Goal: Task Accomplishment & Management: Use online tool/utility

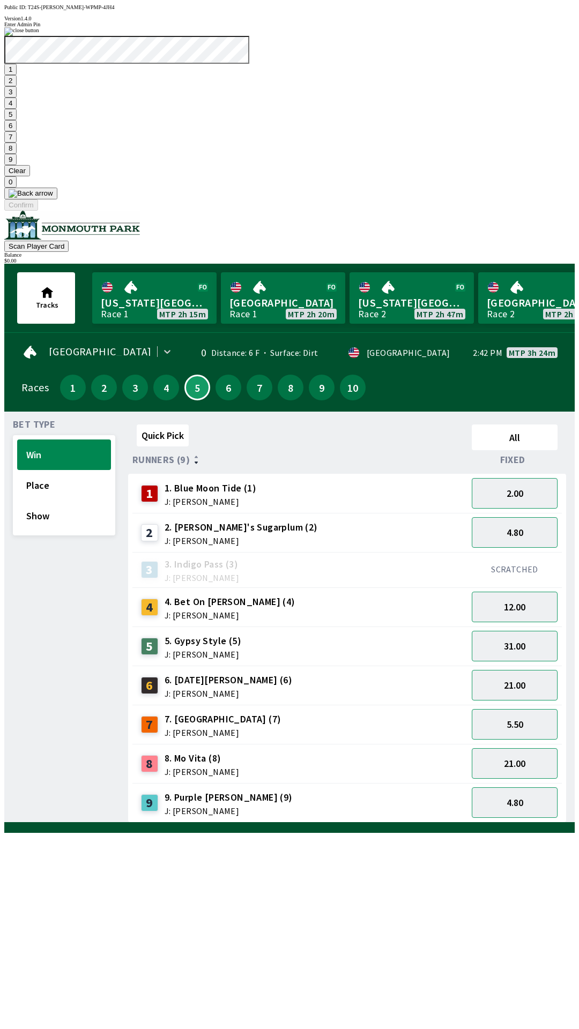
scroll to position [0, 1048]
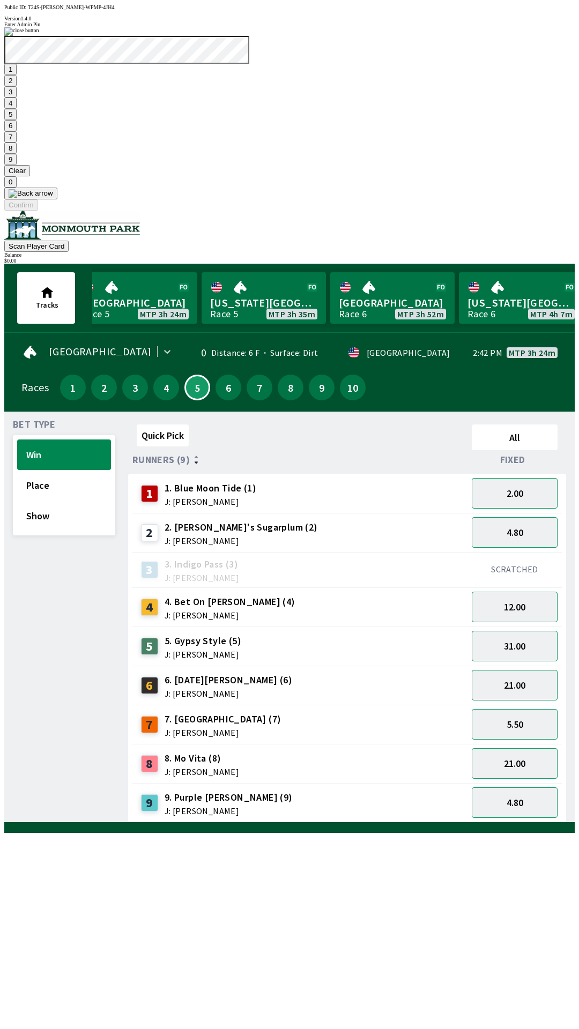
click at [57, 199] on button at bounding box center [30, 194] width 53 height 12
click at [17, 75] on button "1" at bounding box center [10, 69] width 12 height 11
click at [17, 165] on button "9" at bounding box center [10, 159] width 12 height 11
click at [17, 143] on button "7" at bounding box center [10, 136] width 12 height 11
click at [17, 98] on button "3" at bounding box center [10, 91] width 12 height 11
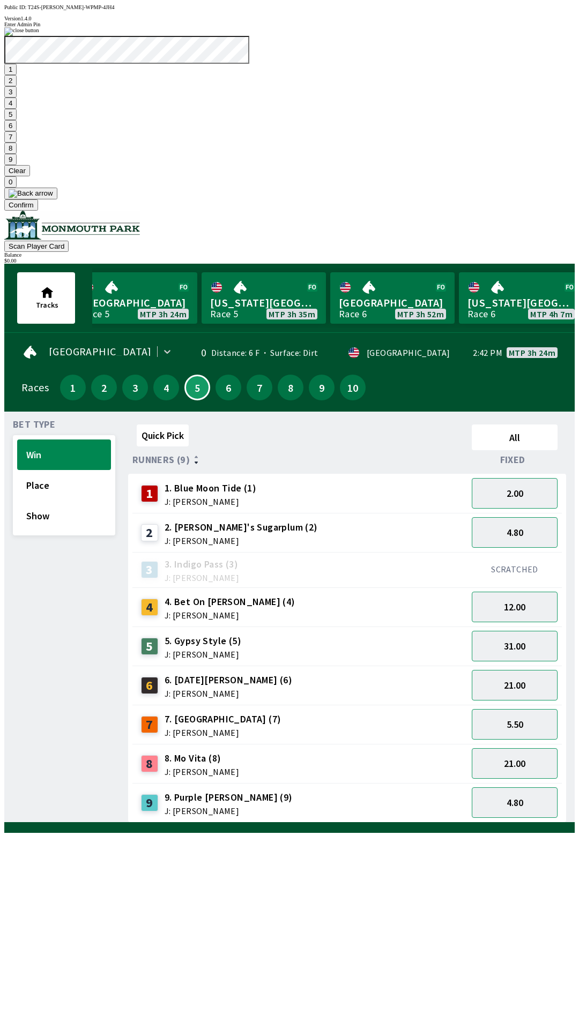
click at [38, 211] on button "Confirm" at bounding box center [21, 204] width 34 height 11
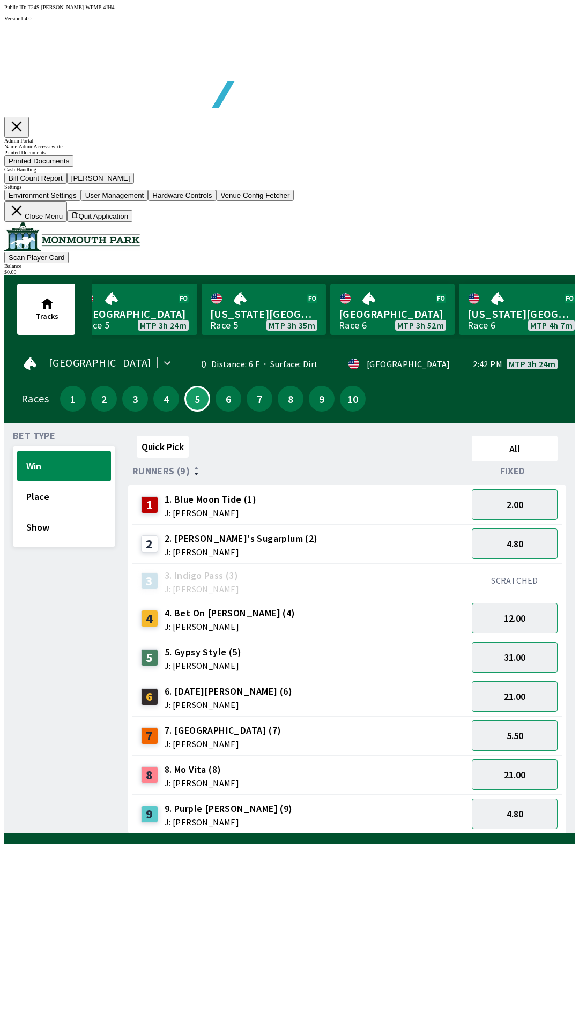
click at [67, 184] on button "Bill Count Report" at bounding box center [35, 178] width 63 height 11
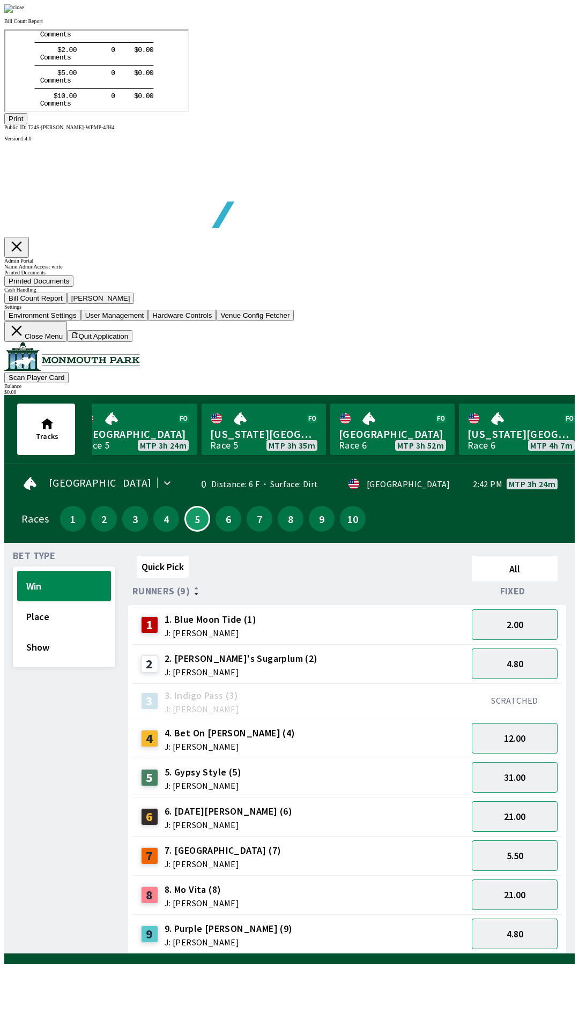
scroll to position [125, 0]
click at [27, 124] on button "Print" at bounding box center [15, 118] width 23 height 11
click at [24, 13] on img at bounding box center [14, 8] width 20 height 9
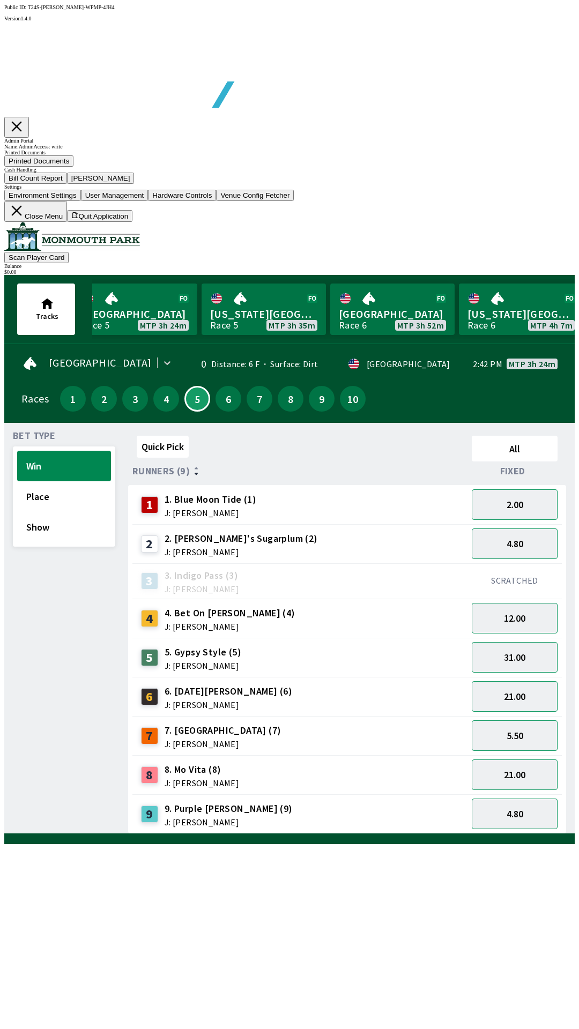
click at [67, 222] on button "Close Menu" at bounding box center [35, 211] width 63 height 21
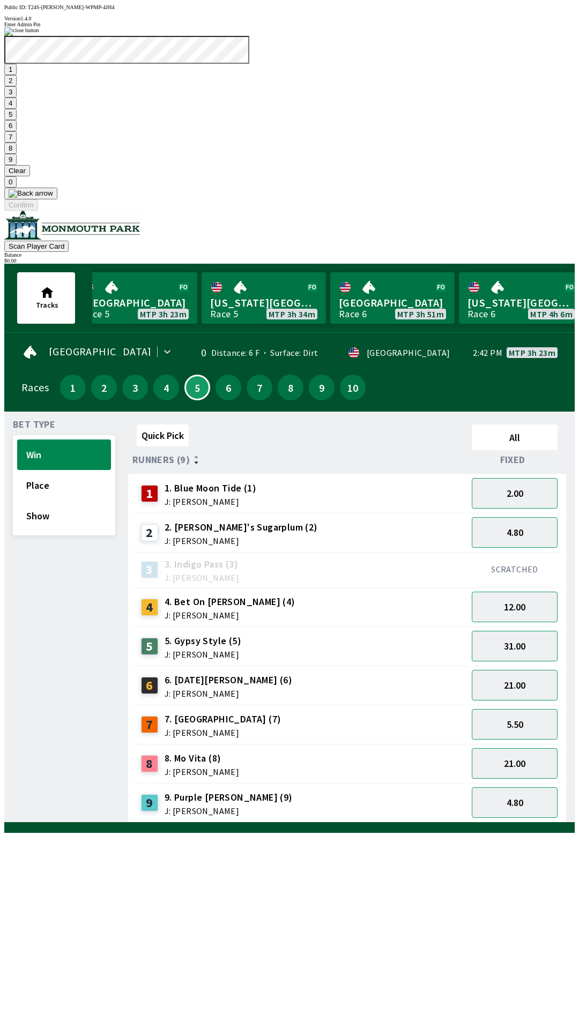
click at [17, 75] on button "1" at bounding box center [10, 69] width 12 height 11
click at [17, 165] on button "9" at bounding box center [10, 159] width 12 height 11
click at [17, 143] on button "7" at bounding box center [10, 136] width 12 height 11
click at [17, 98] on button "3" at bounding box center [10, 91] width 12 height 11
click at [38, 211] on button "Confirm" at bounding box center [21, 204] width 34 height 11
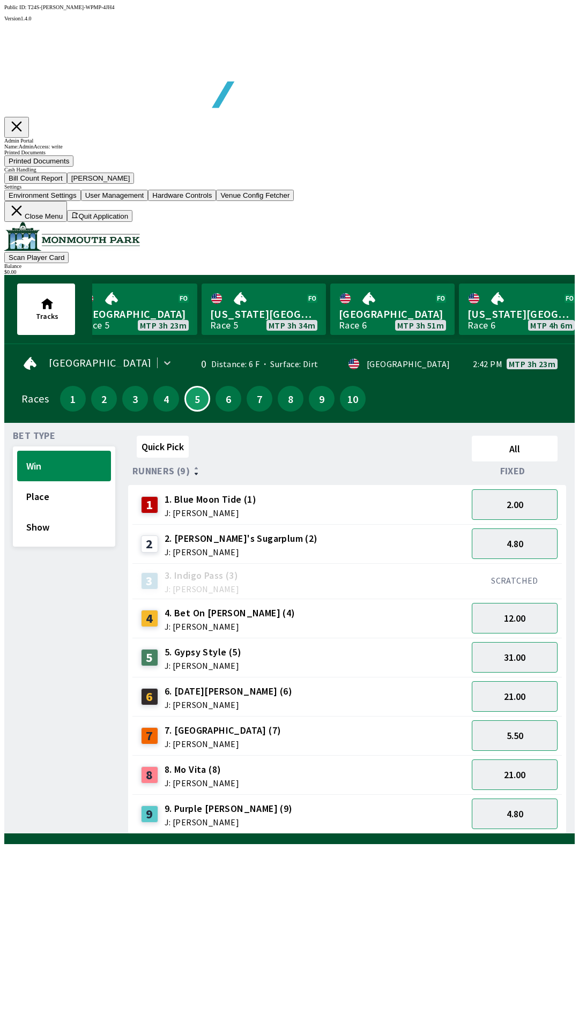
click at [134, 184] on button "[PERSON_NAME]" at bounding box center [101, 178] width 68 height 11
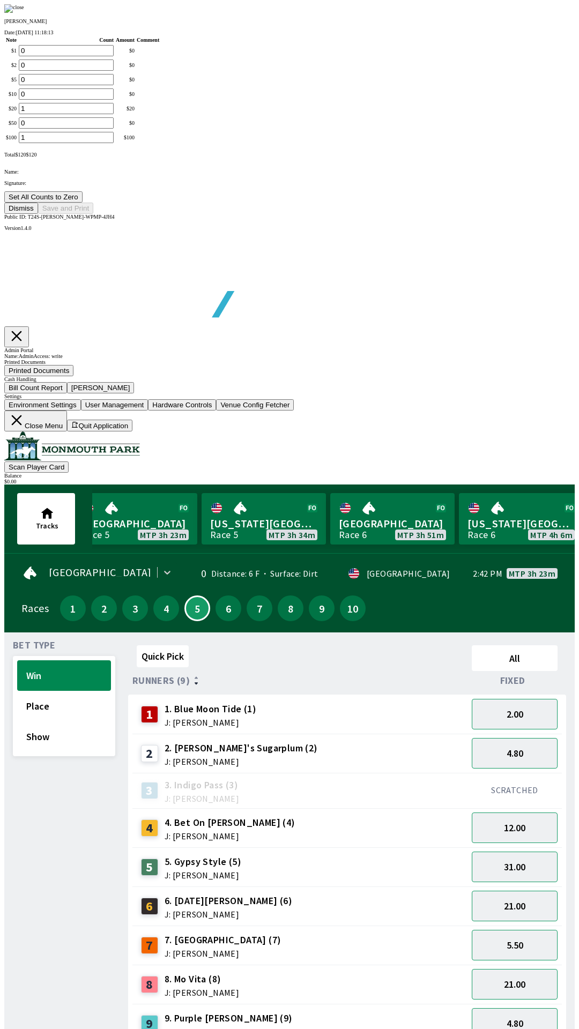
click at [83, 203] on button "Set All Counts to Zero" at bounding box center [43, 196] width 78 height 11
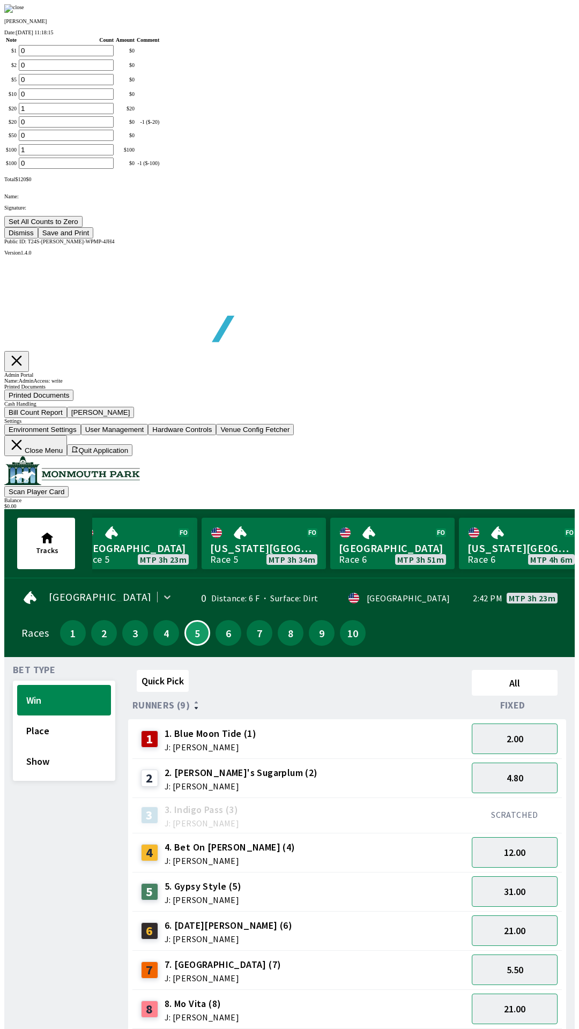
click at [93, 238] on button "Save and Print" at bounding box center [65, 232] width 55 height 11
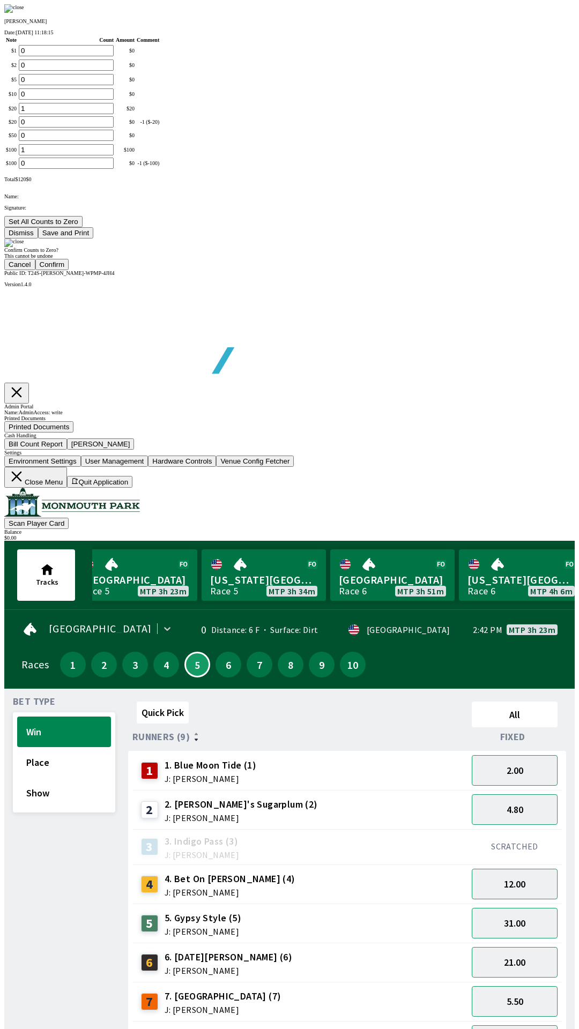
click at [69, 270] on button "Confirm" at bounding box center [52, 264] width 34 height 11
type input "0"
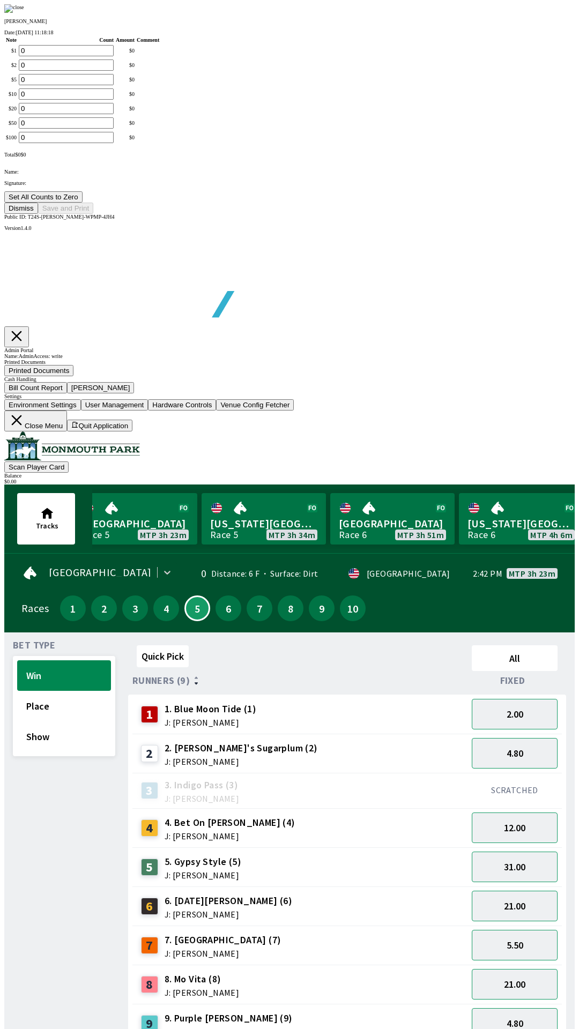
click at [38, 214] on button "Dismiss" at bounding box center [21, 208] width 34 height 11
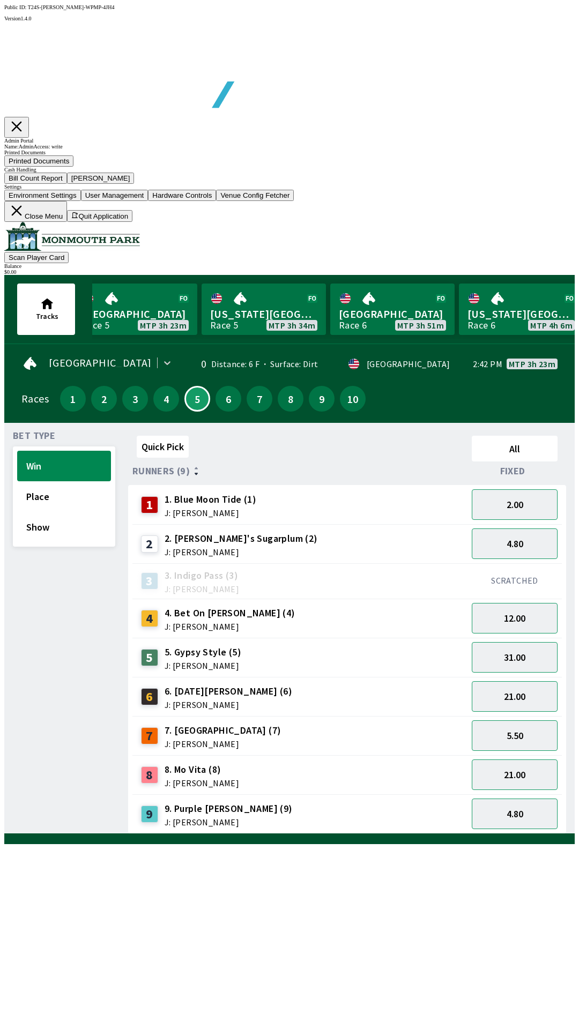
click at [25, 219] on icon at bounding box center [17, 211] width 16 height 16
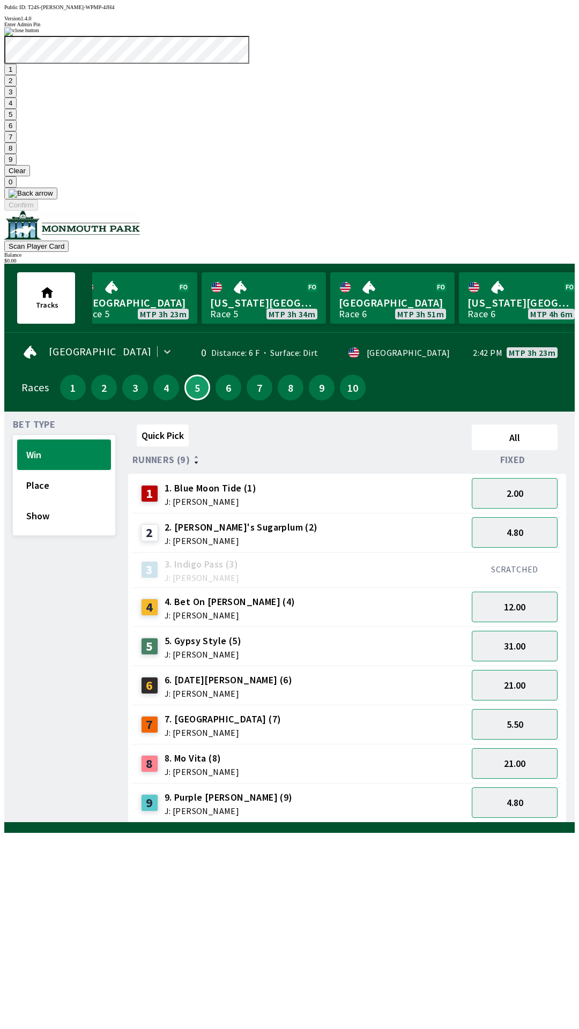
click at [17, 75] on button "1" at bounding box center [10, 69] width 12 height 11
click at [17, 165] on button "9" at bounding box center [10, 159] width 12 height 11
click at [17, 143] on button "7" at bounding box center [10, 136] width 12 height 11
click at [17, 98] on button "3" at bounding box center [10, 91] width 12 height 11
click at [38, 211] on button "Confirm" at bounding box center [21, 204] width 34 height 11
